Goal: Task Accomplishment & Management: Understand process/instructions

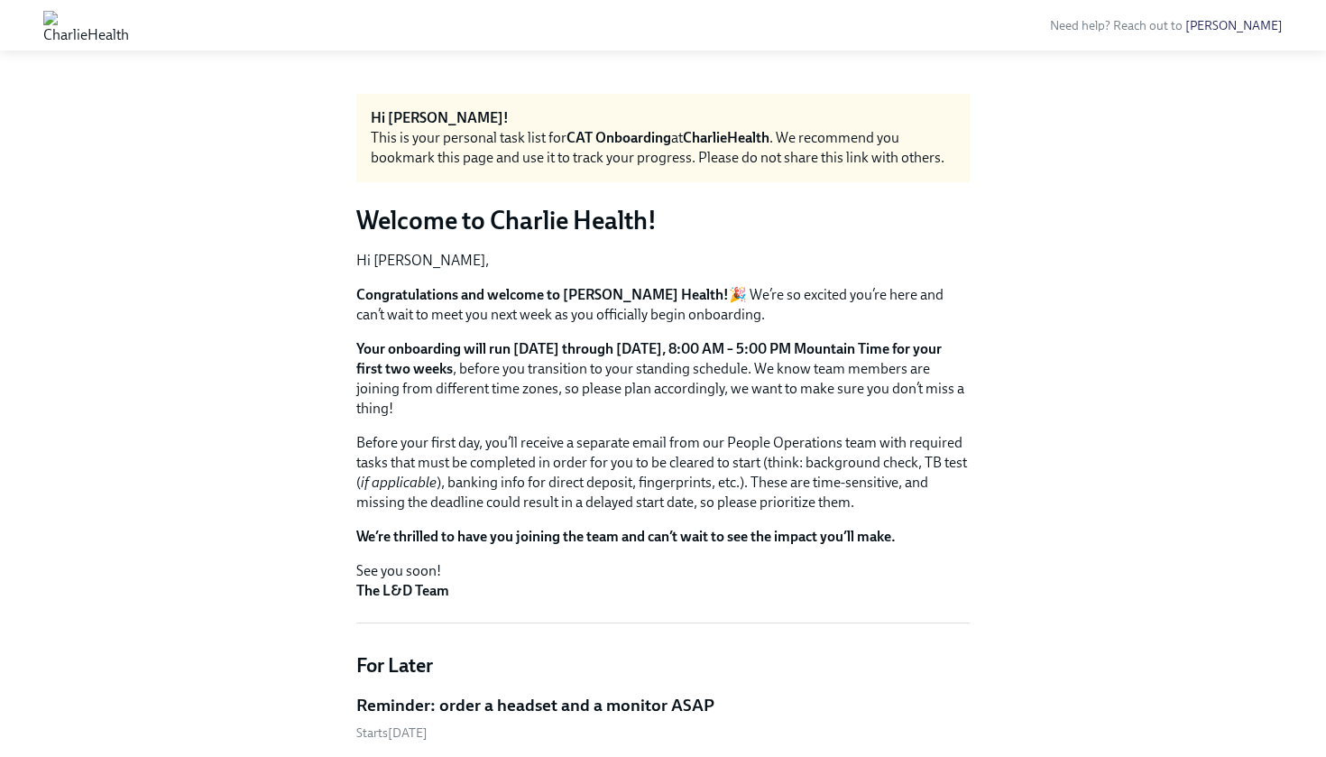
click at [129, 24] on img at bounding box center [86, 25] width 86 height 29
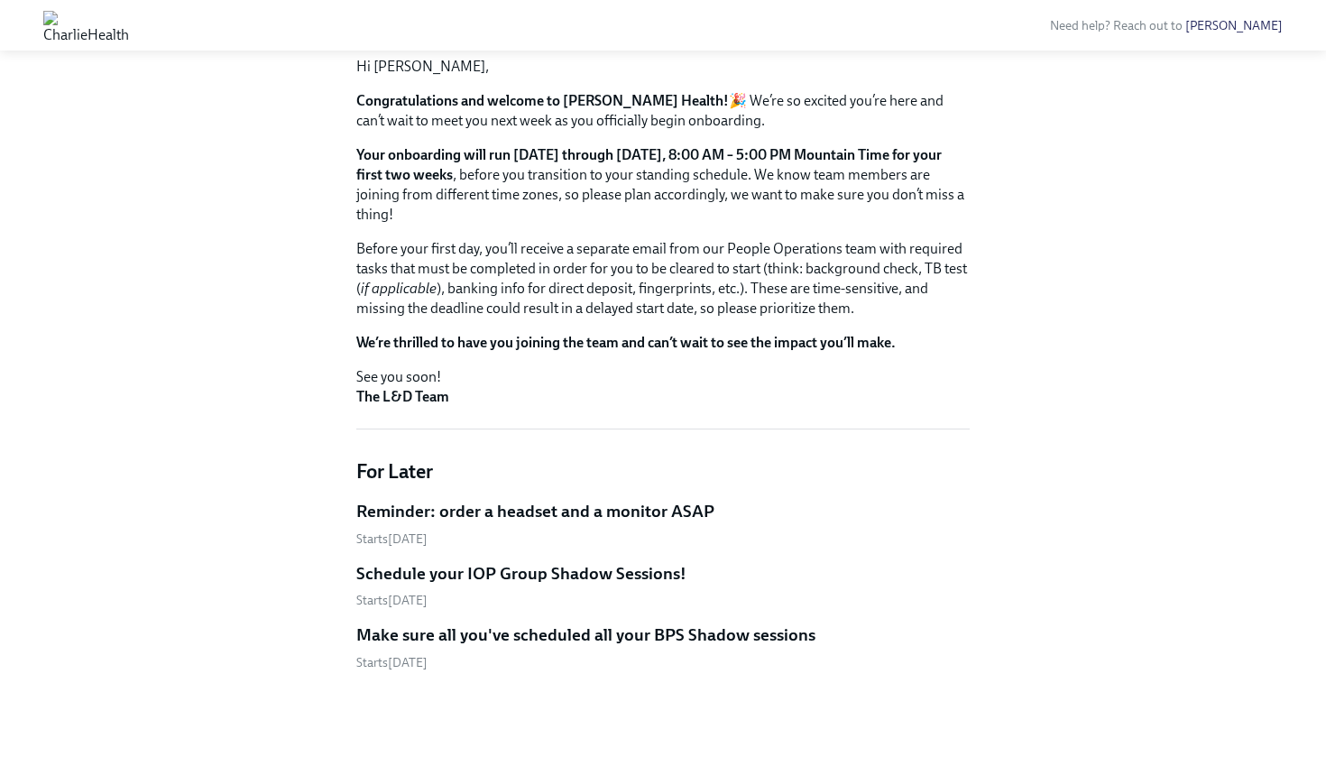
scroll to position [193, 0]
click at [553, 517] on h5 "Reminder: order a headset and a monitor ASAP" at bounding box center [535, 512] width 358 height 23
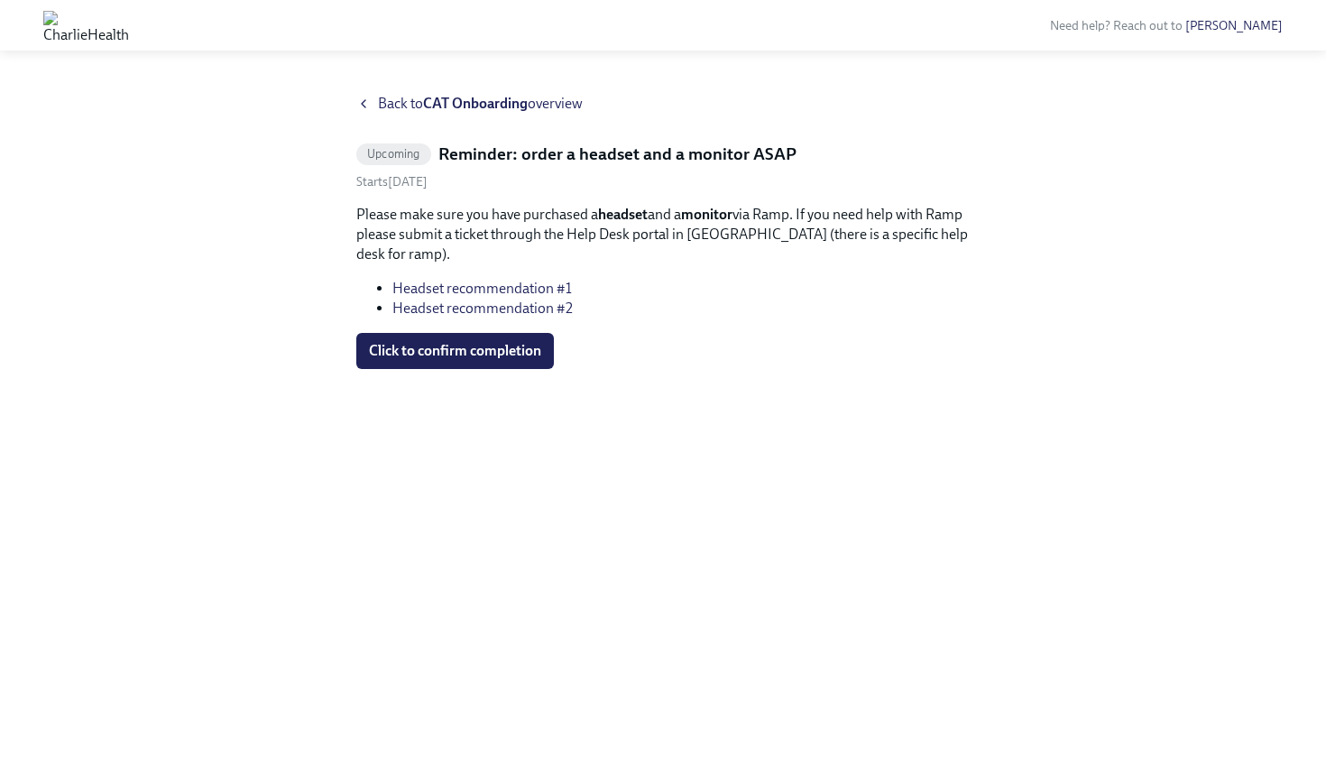
click at [404, 100] on span "Back to CAT Onboarding overview" at bounding box center [480, 104] width 205 height 20
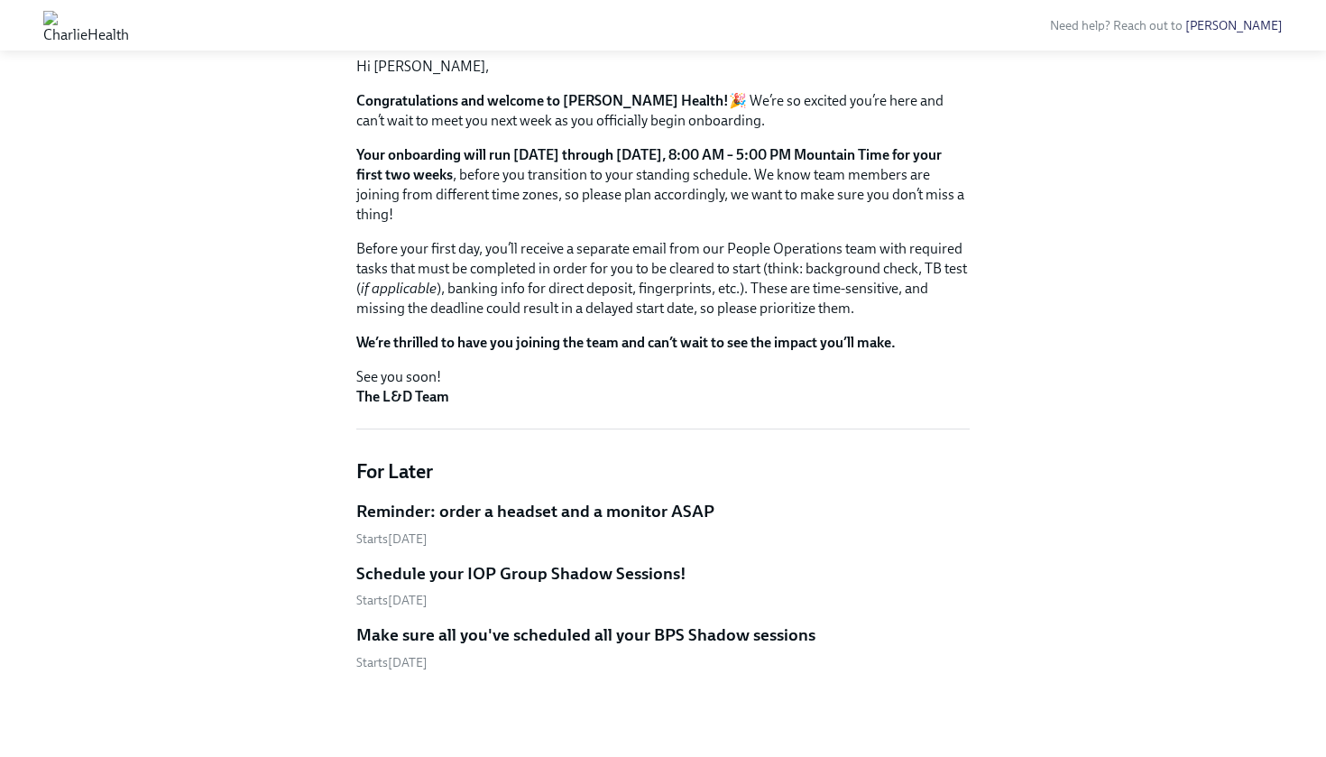
scroll to position [193, 0]
click at [549, 519] on h5 "Reminder: order a headset and a monitor ASAP" at bounding box center [535, 512] width 358 height 23
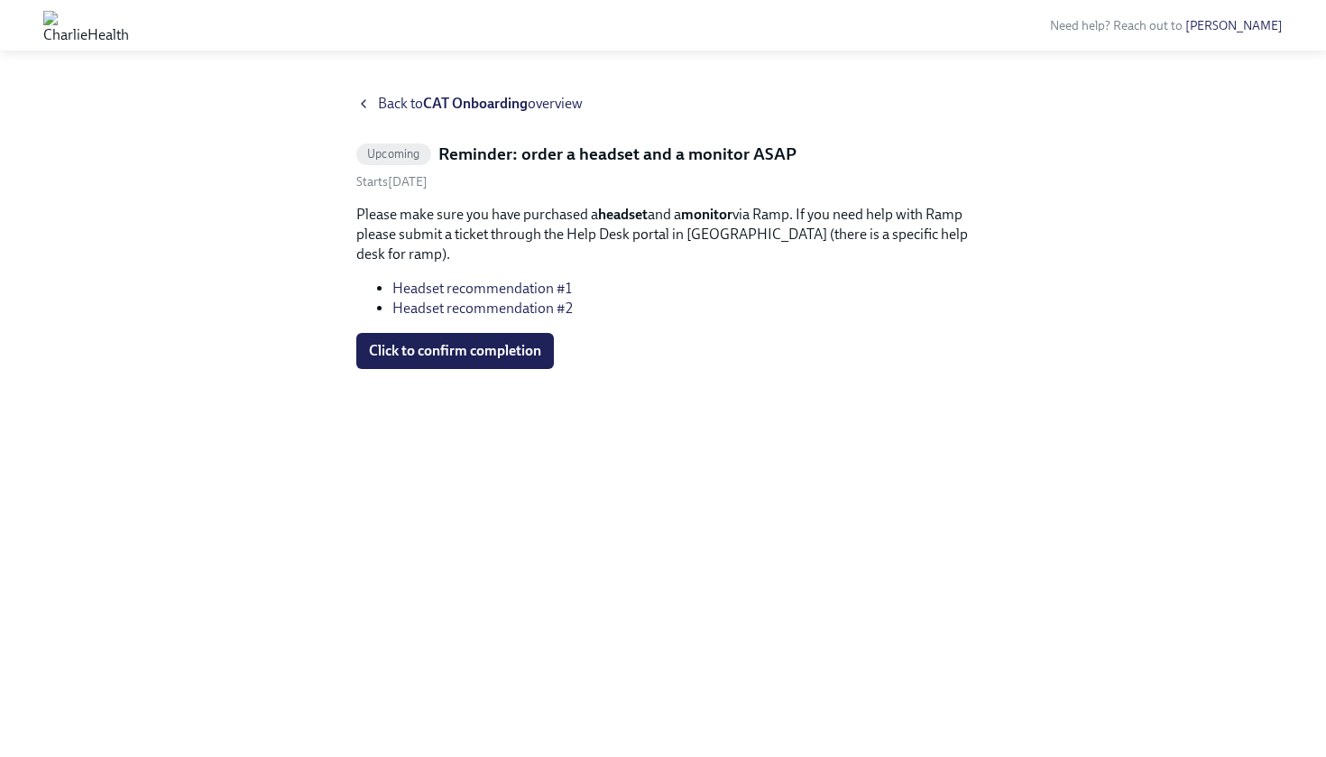
click at [381, 106] on span "Back to CAT Onboarding overview" at bounding box center [480, 104] width 205 height 20
